Goal: Transaction & Acquisition: Purchase product/service

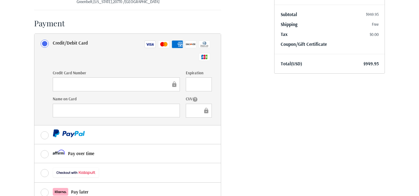
scroll to position [194, 0]
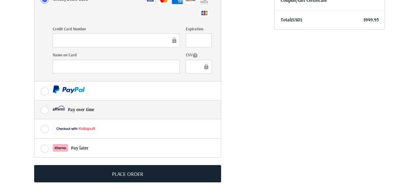
click at [46, 109] on label "Pay over time" at bounding box center [127, 109] width 186 height 19
click at [35, 101] on input "Pay over time" at bounding box center [34, 100] width 0 height 0
radio input "true"
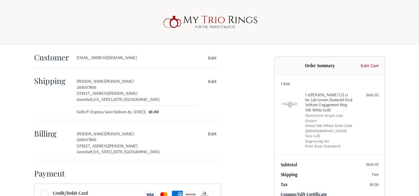
scroll to position [93, 0]
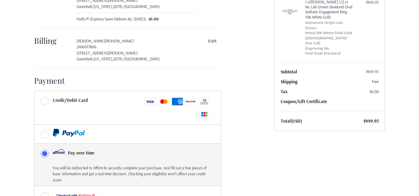
click at [303, 99] on link "Coupon/Gift Certificate" at bounding box center [303, 102] width 46 height 6
click at [295, 112] on input "Gift Certificate or Coupon Code" at bounding box center [311, 115] width 63 height 14
type input "w"
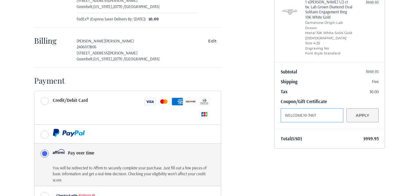
type input "WELCOME10-7H6T"
click at [361, 109] on button "Apply" at bounding box center [362, 115] width 32 height 14
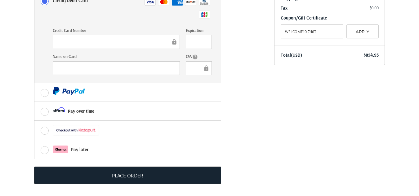
scroll to position [194, 0]
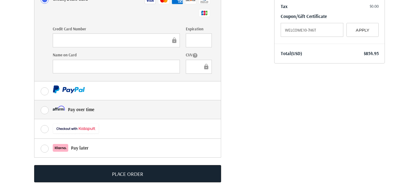
click at [47, 104] on label "Pay over time" at bounding box center [127, 109] width 186 height 19
click at [35, 101] on input "Pay over time" at bounding box center [34, 100] width 0 height 0
radio input "true"
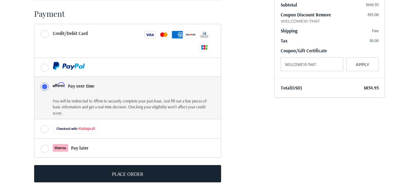
scroll to position [160, 0]
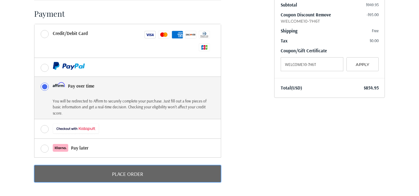
click at [137, 174] on button "Place Order" at bounding box center [127, 173] width 187 height 17
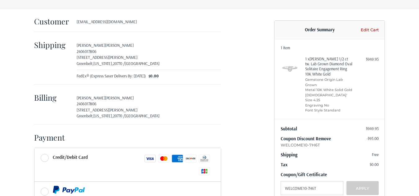
scroll to position [21, 0]
